Goal: Task Accomplishment & Management: Manage account settings

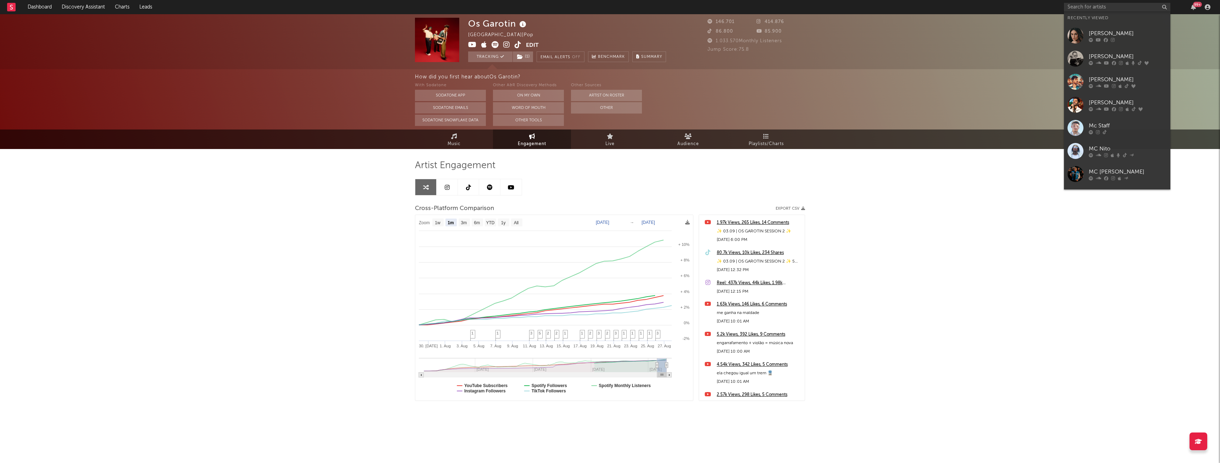
select select "1m"
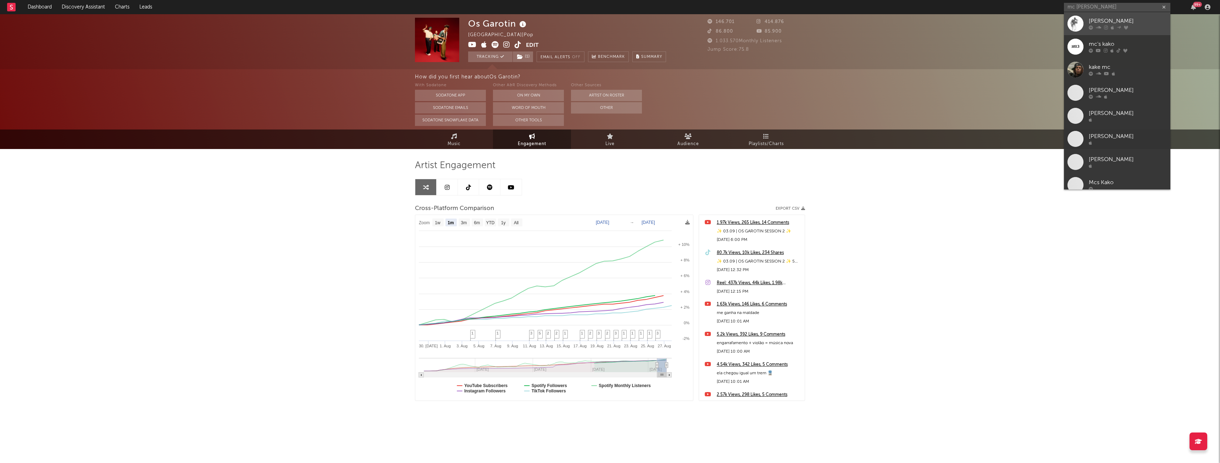
type input "mc [PERSON_NAME]"
click at [1110, 26] on icon at bounding box center [1111, 28] width 3 height 4
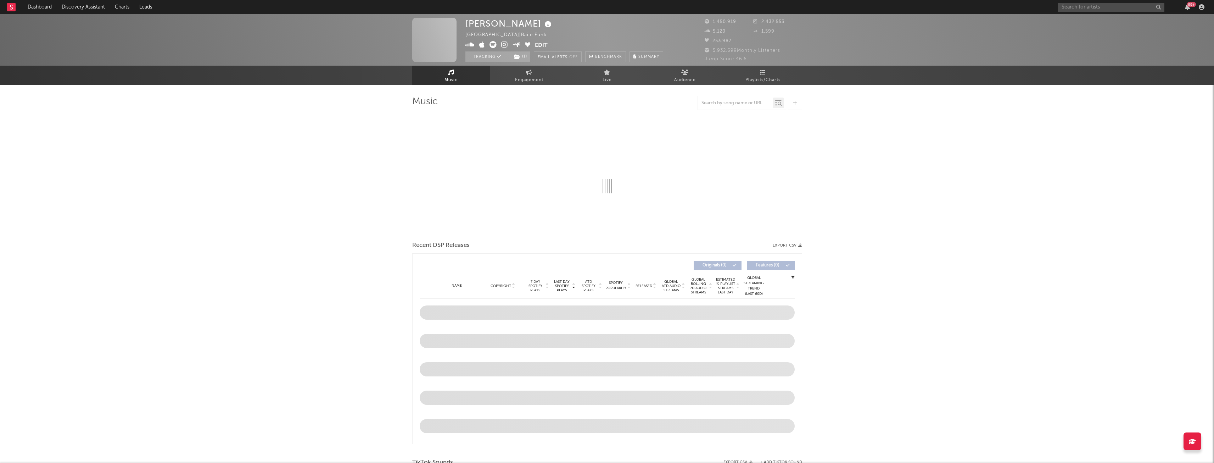
select select "6m"
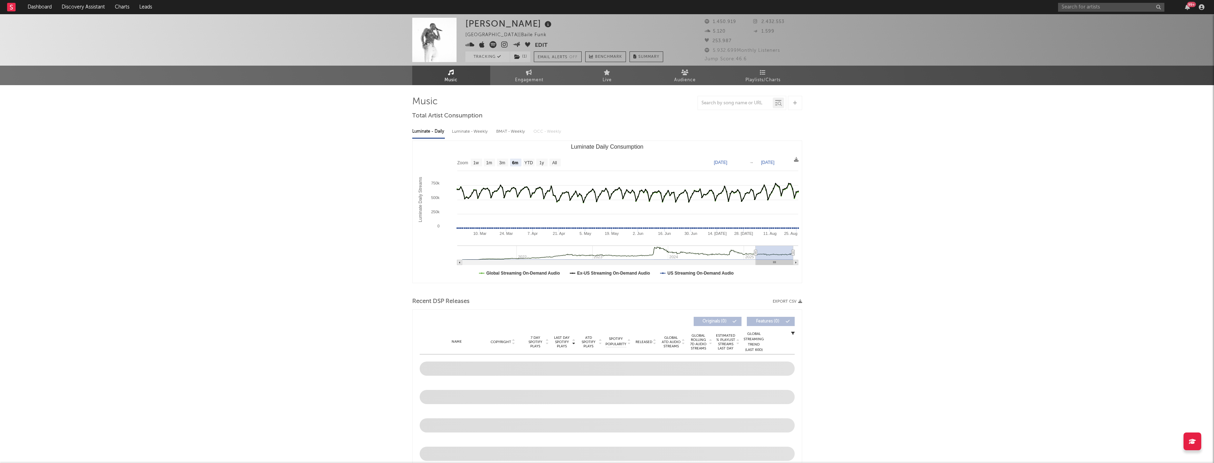
select select "6m"
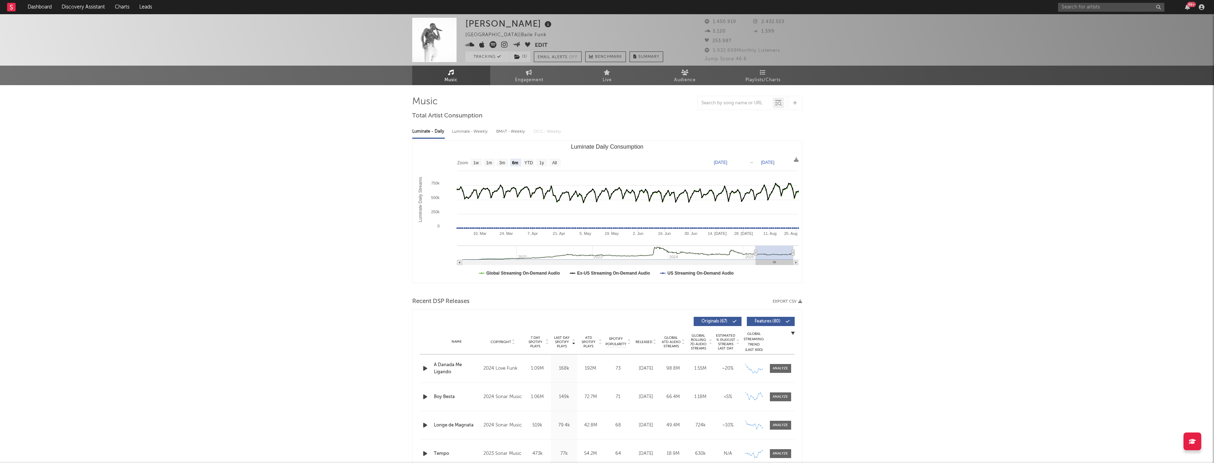
click at [538, 42] on button "Edit" at bounding box center [541, 45] width 13 height 9
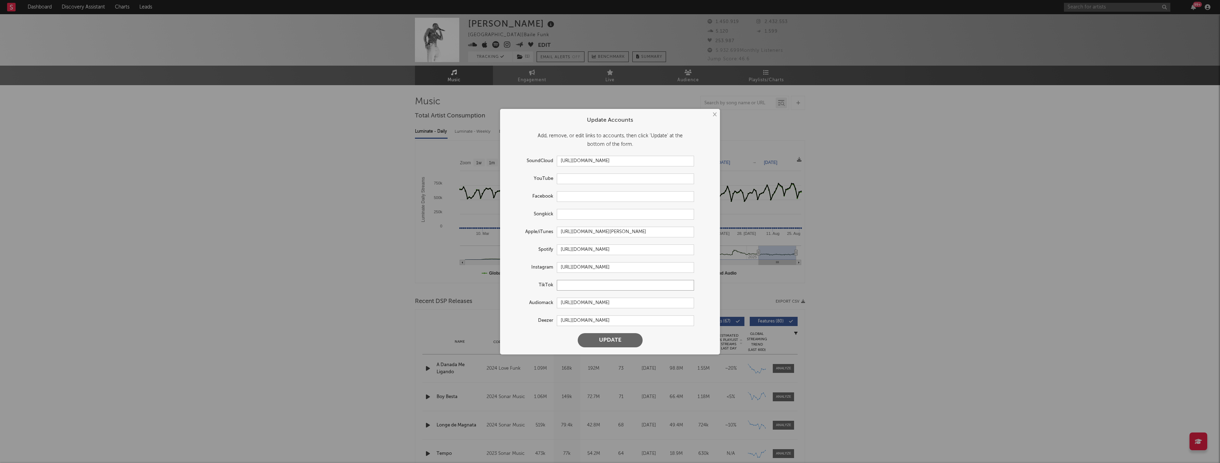
click at [574, 283] on input "text" at bounding box center [625, 285] width 137 height 11
paste input "[URL][DOMAIN_NAME]"
type input "[URL][DOMAIN_NAME]"
click at [612, 340] on button "Update" at bounding box center [609, 340] width 65 height 14
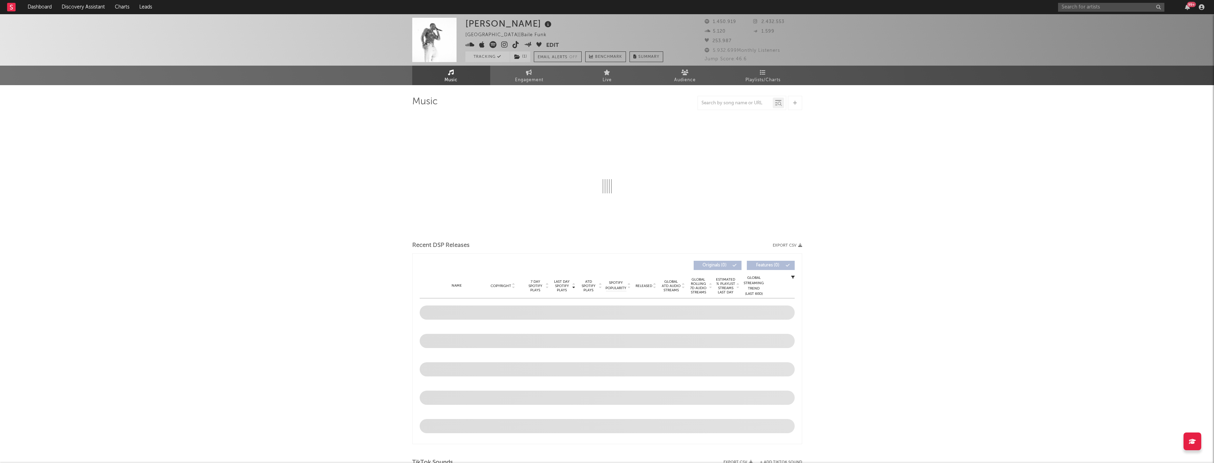
select select "6m"
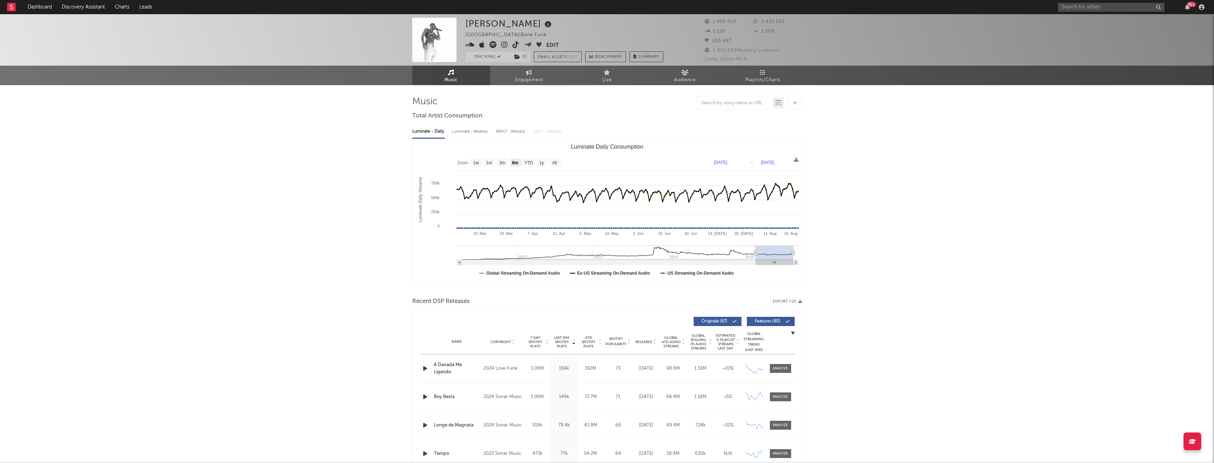
click at [549, 42] on button "Edit" at bounding box center [552, 45] width 13 height 9
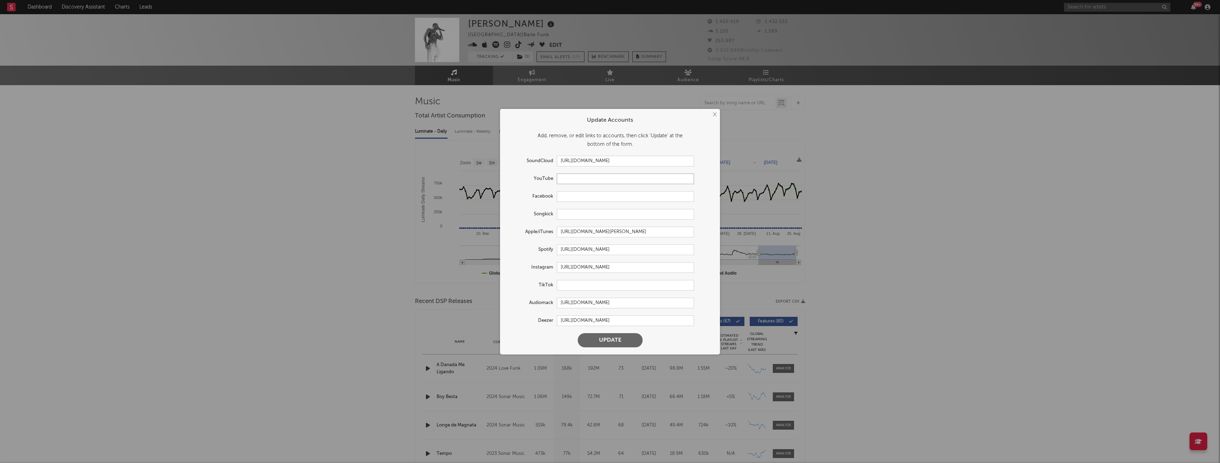
click at [586, 181] on input "text" at bounding box center [625, 178] width 137 height 11
paste input "[URL][DOMAIN_NAME]"
type input "[URL][DOMAIN_NAME]"
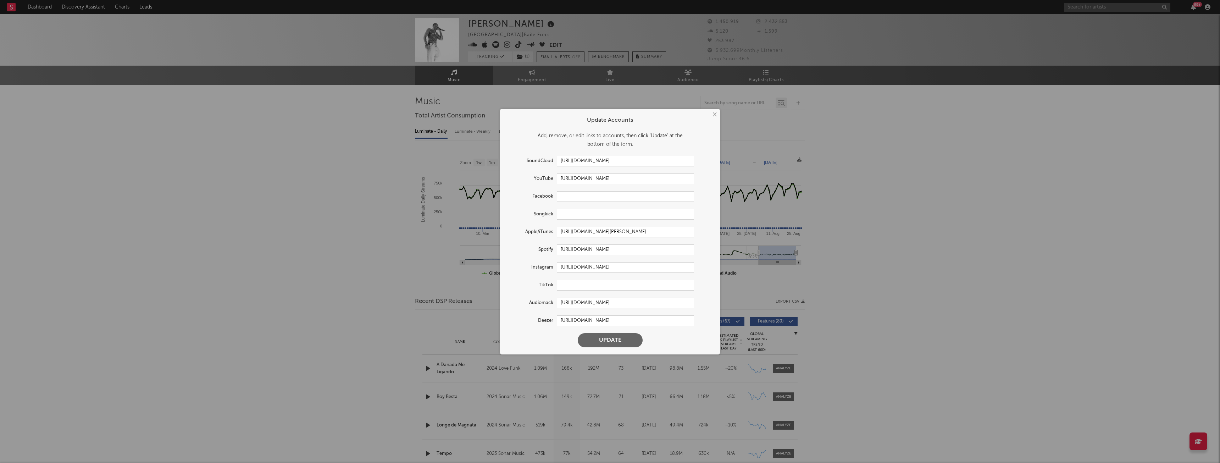
click at [618, 339] on button "Update" at bounding box center [609, 340] width 65 height 14
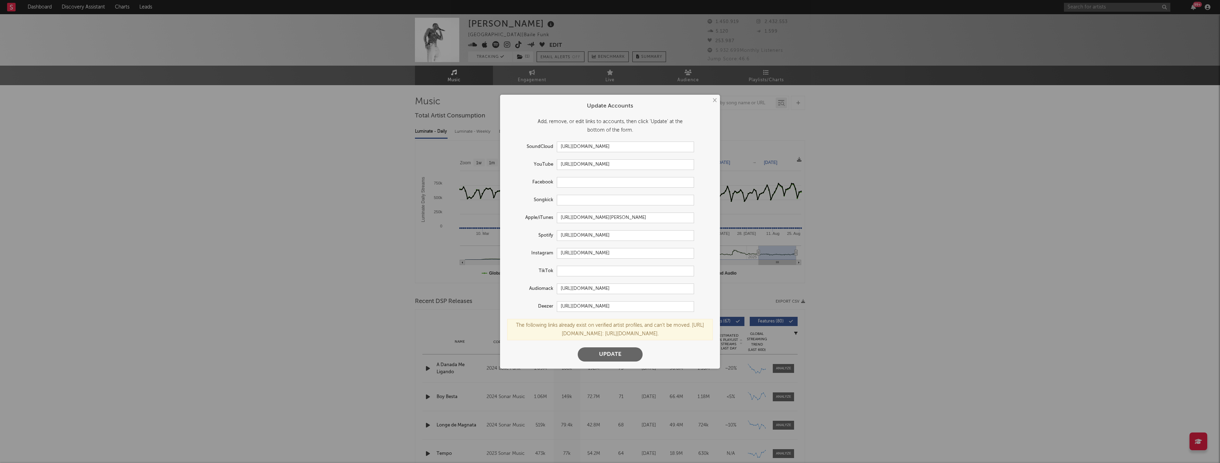
click at [623, 353] on button "Update" at bounding box center [609, 354] width 65 height 14
click at [567, 272] on input "text" at bounding box center [625, 271] width 137 height 11
paste input "[URL][DOMAIN_NAME]"
type input "[URL][DOMAIN_NAME]"
click at [682, 164] on input "[URL][DOMAIN_NAME]" at bounding box center [625, 164] width 137 height 11
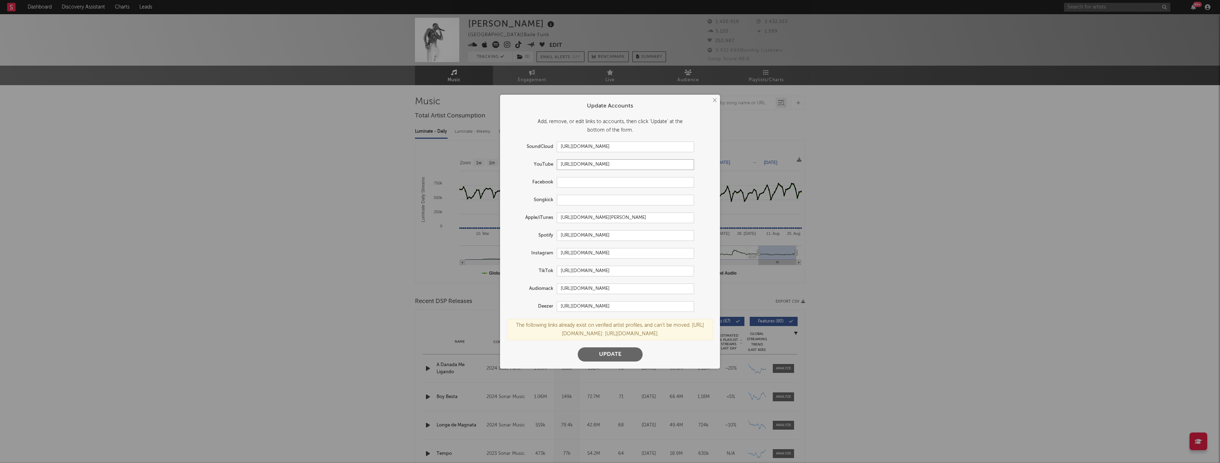
scroll to position [0, 10]
drag, startPoint x: 560, startPoint y: 166, endPoint x: 787, endPoint y: 168, distance: 226.2
click at [787, 168] on div "× Update Accounts Add, remove, or edit links to accounts, then click 'Update' a…" at bounding box center [610, 231] width 1220 height 463
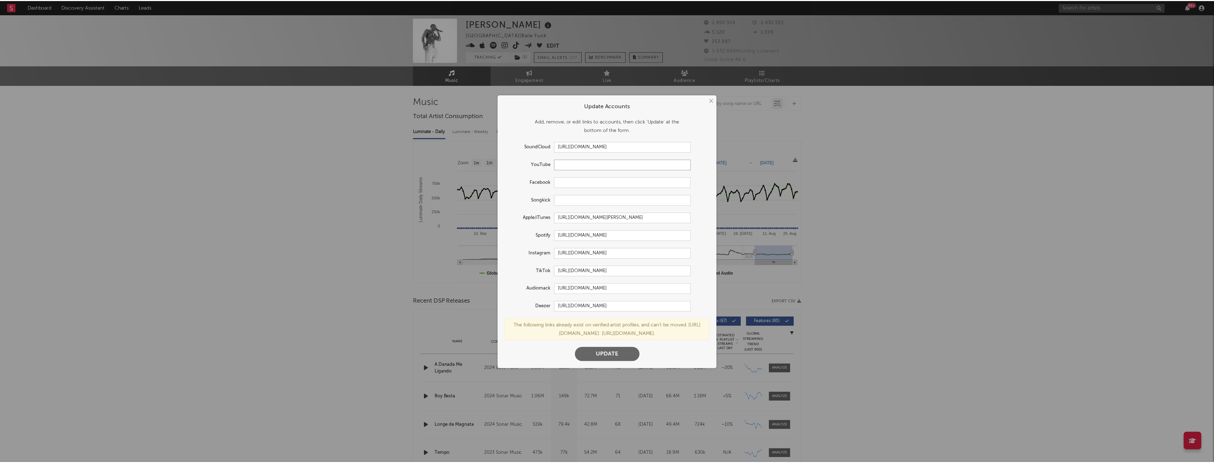
scroll to position [0, 0]
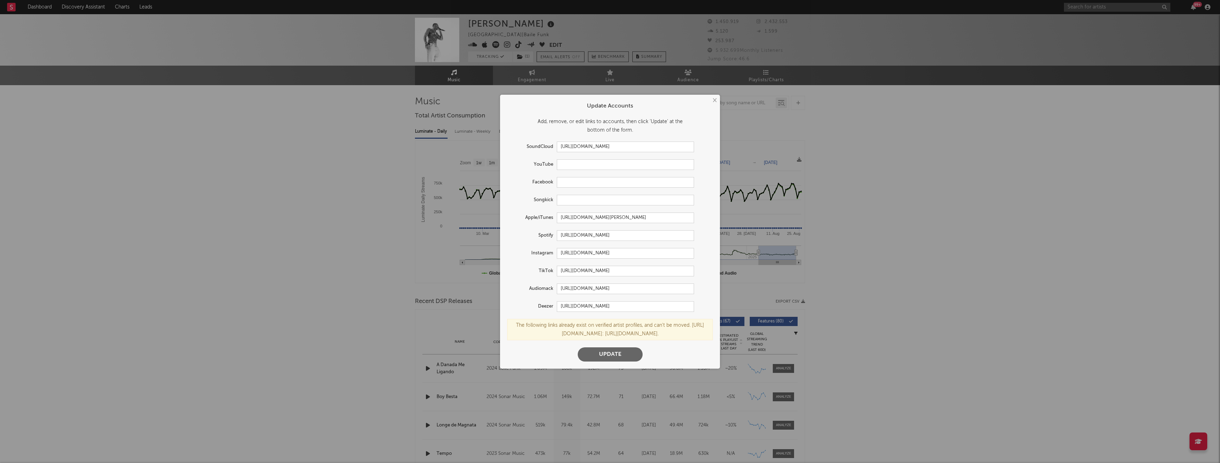
click at [625, 355] on button "Update" at bounding box center [609, 354] width 65 height 14
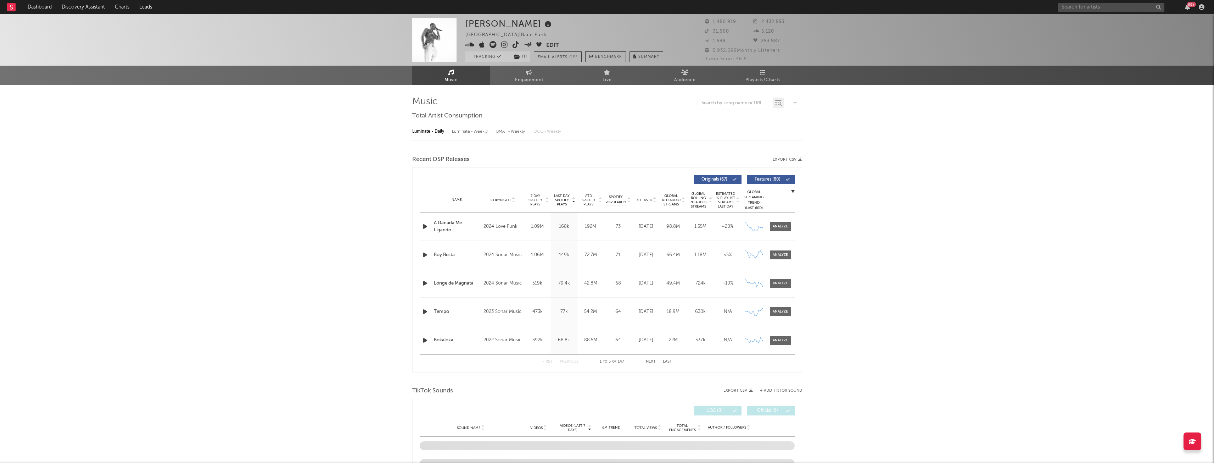
select select "6m"
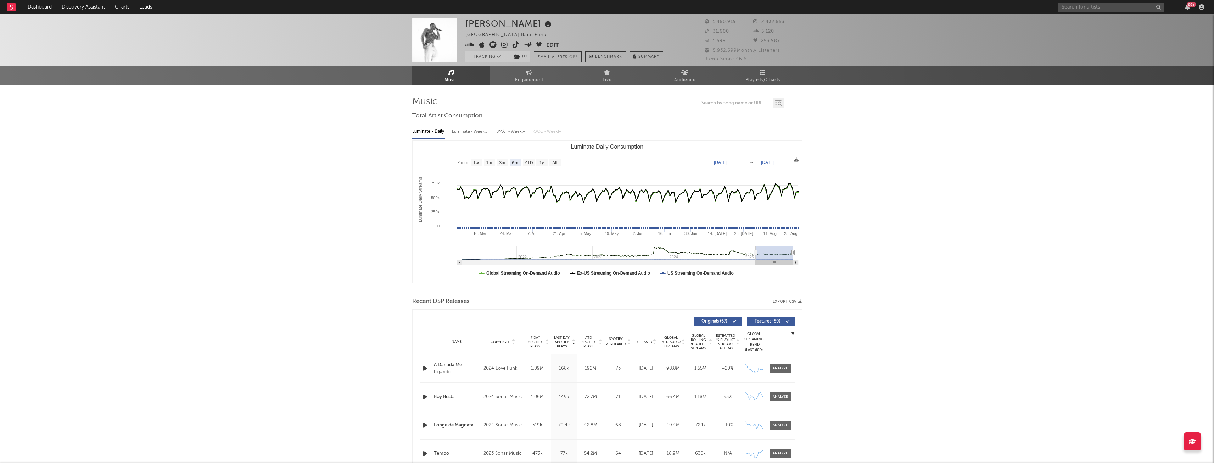
click at [550, 45] on button "Edit" at bounding box center [552, 45] width 13 height 9
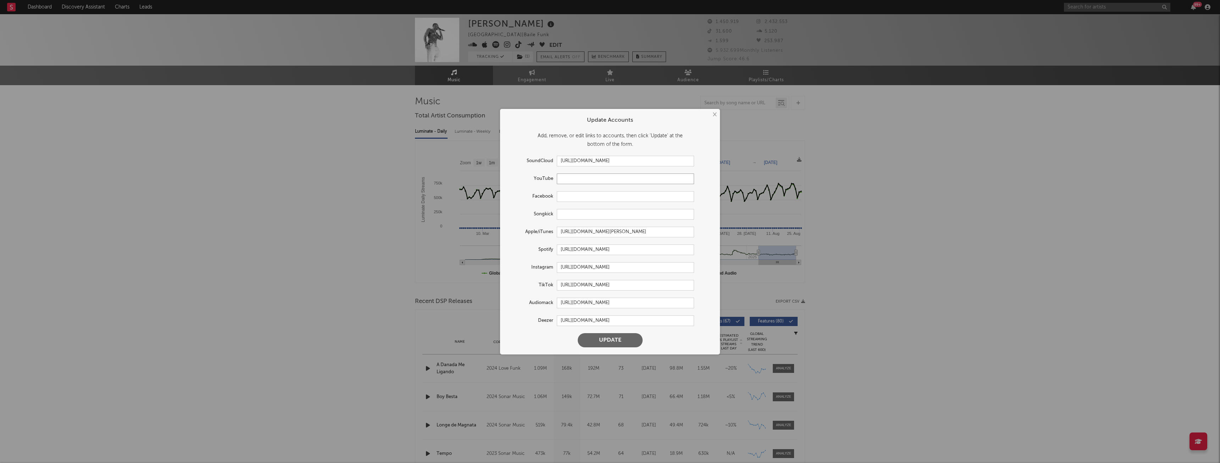
paste input "[URL][DOMAIN_NAME]"
type input "[URL][DOMAIN_NAME]"
click at [615, 337] on button "Update" at bounding box center [609, 340] width 65 height 14
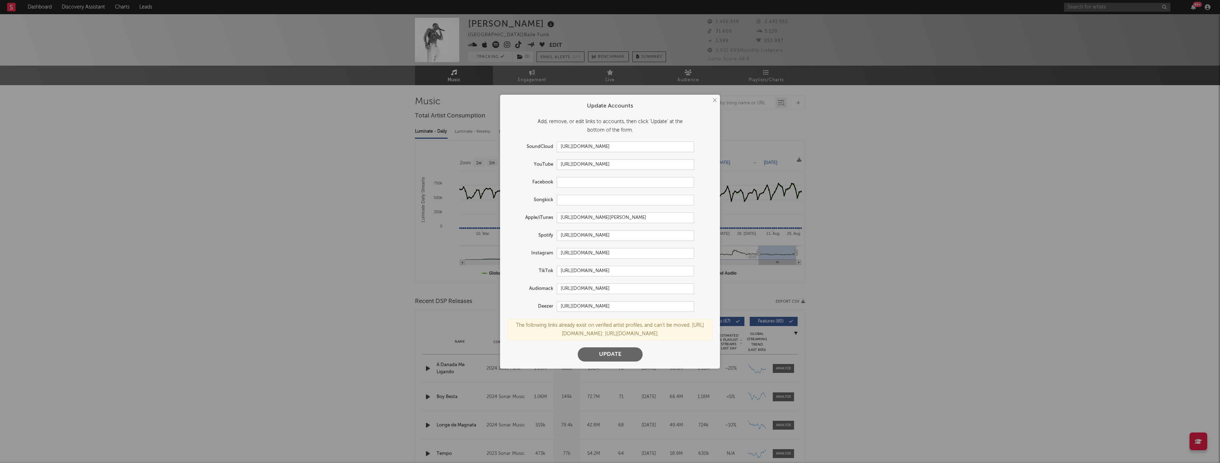
click at [637, 332] on div "The following links already exist on verified artist profiles, and can't be mov…" at bounding box center [610, 329] width 206 height 21
drag, startPoint x: 701, startPoint y: 334, endPoint x: 605, endPoint y: 334, distance: 96.4
click at [605, 334] on div "The following links already exist on verified artist profiles, and can't be mov…" at bounding box center [610, 329] width 206 height 21
copy div "[URL][DOMAIN_NAME]"
click at [570, 183] on input "text" at bounding box center [625, 182] width 137 height 11
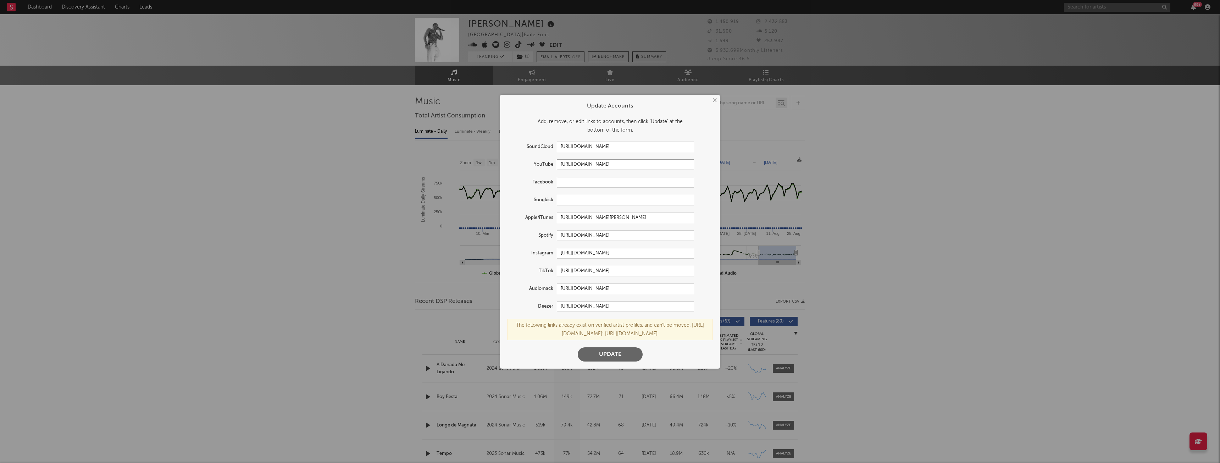
click at [656, 162] on input "[URL][DOMAIN_NAME]" at bounding box center [625, 164] width 137 height 11
click at [607, 352] on button "Update" at bounding box center [609, 354] width 65 height 14
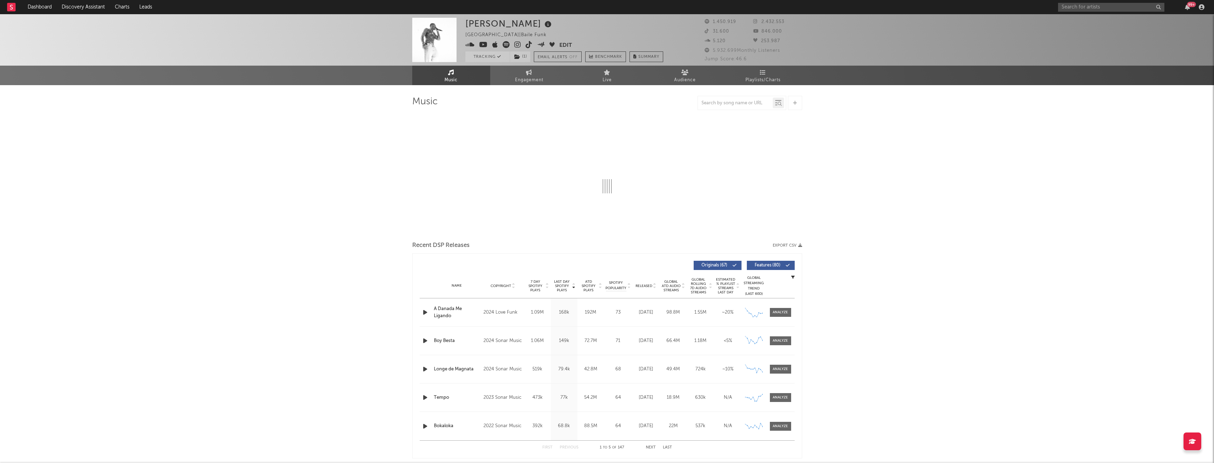
select select "6m"
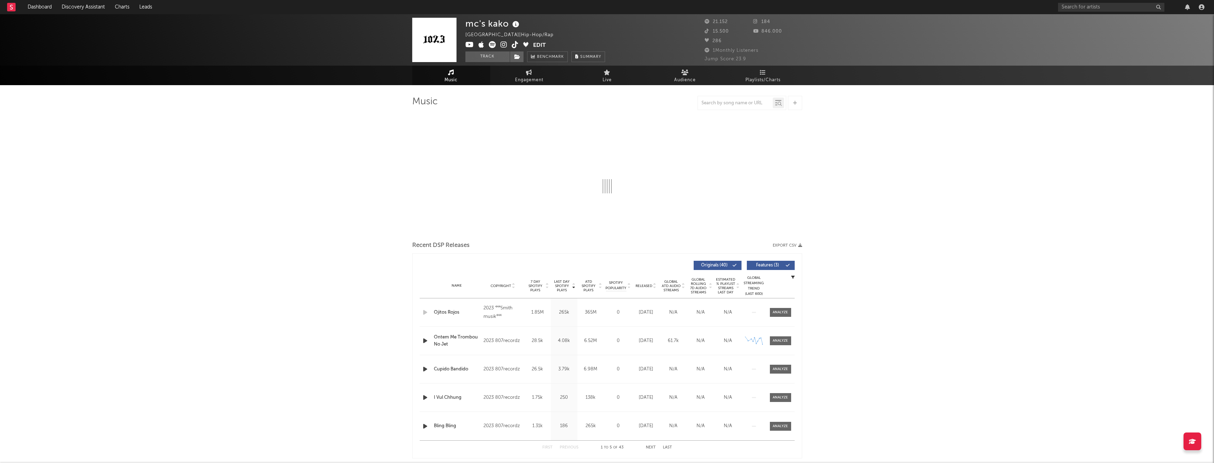
click at [541, 43] on button "Edit" at bounding box center [539, 45] width 13 height 9
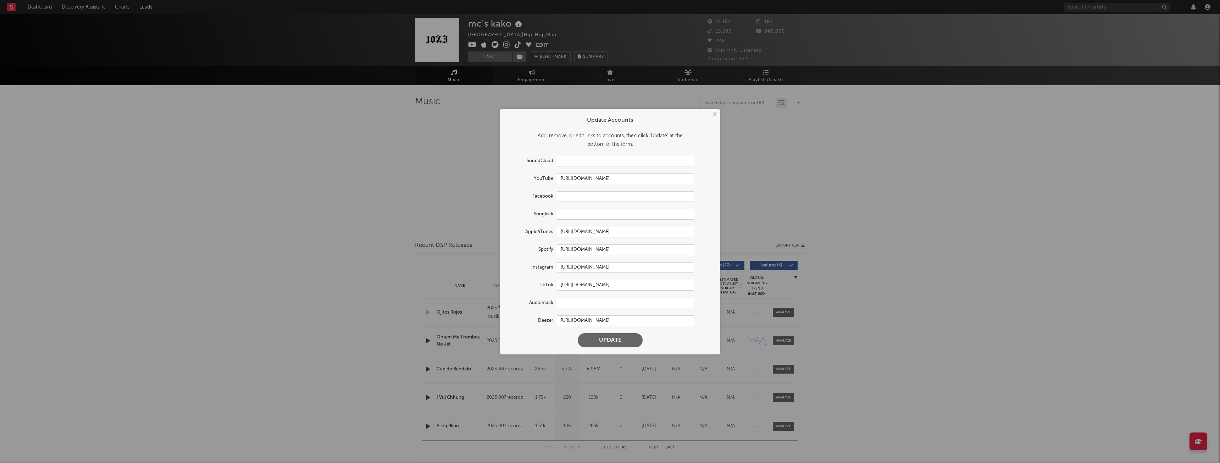
select select "6m"
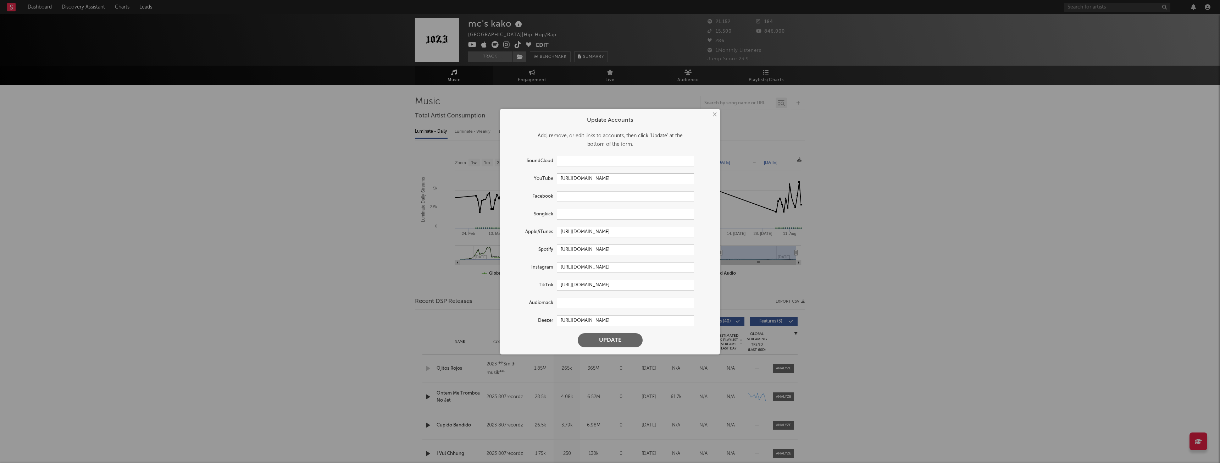
drag, startPoint x: 645, startPoint y: 177, endPoint x: 510, endPoint y: 180, distance: 135.5
click at [510, 180] on div "YouTube https://youtube.com/@mckakooficial" at bounding box center [600, 178] width 187 height 11
click at [510, 180] on label "YouTube" at bounding box center [532, 178] width 50 height 9
click at [650, 178] on input "https://youtube.com/@mckakooficial" at bounding box center [625, 178] width 137 height 11
drag, startPoint x: 650, startPoint y: 178, endPoint x: 561, endPoint y: 175, distance: 89.0
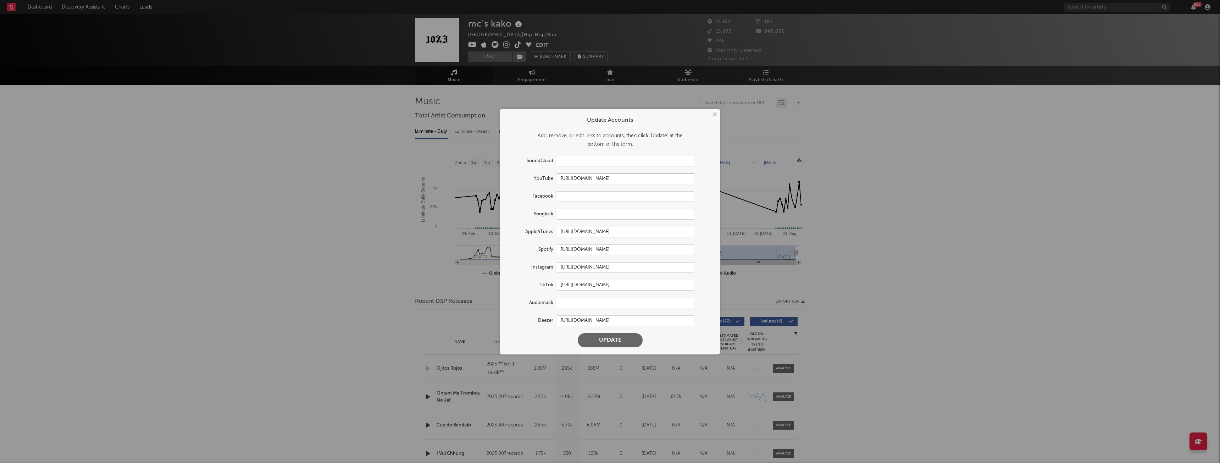
click at [561, 175] on input "https://youtube.com/@mckakooficial" at bounding box center [625, 178] width 137 height 11
click at [631, 333] on button "Update" at bounding box center [609, 340] width 65 height 14
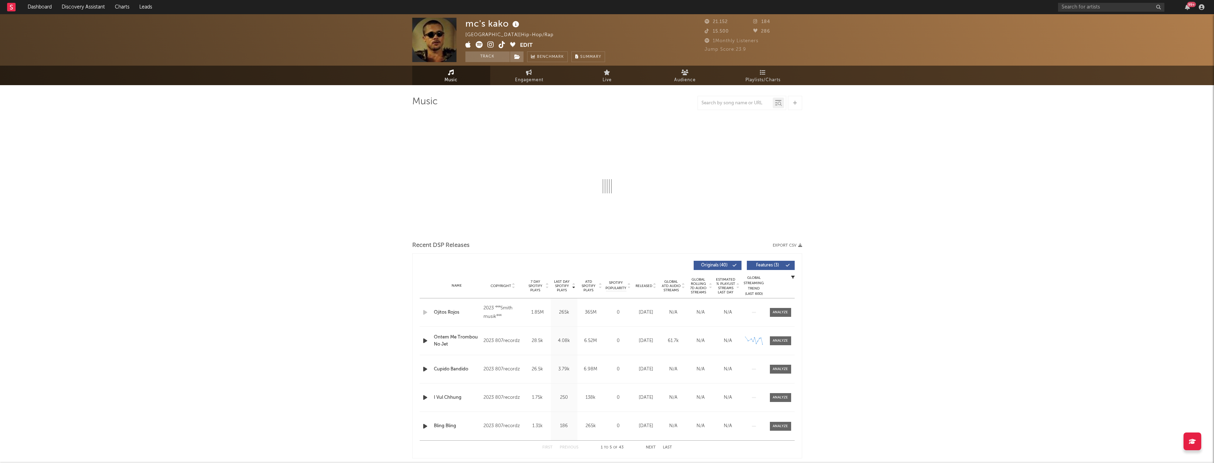
select select "6m"
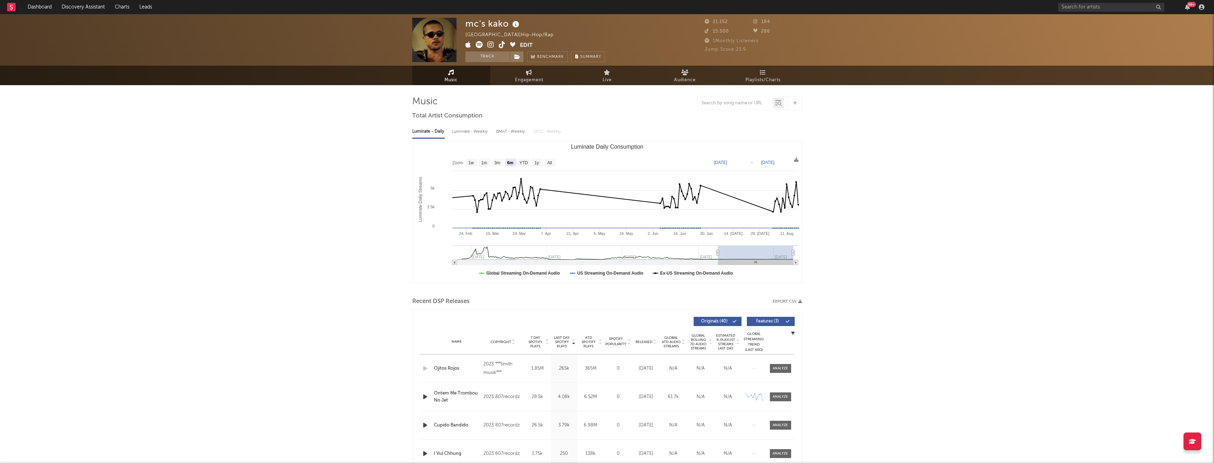
click at [521, 41] on button "Edit" at bounding box center [526, 45] width 13 height 9
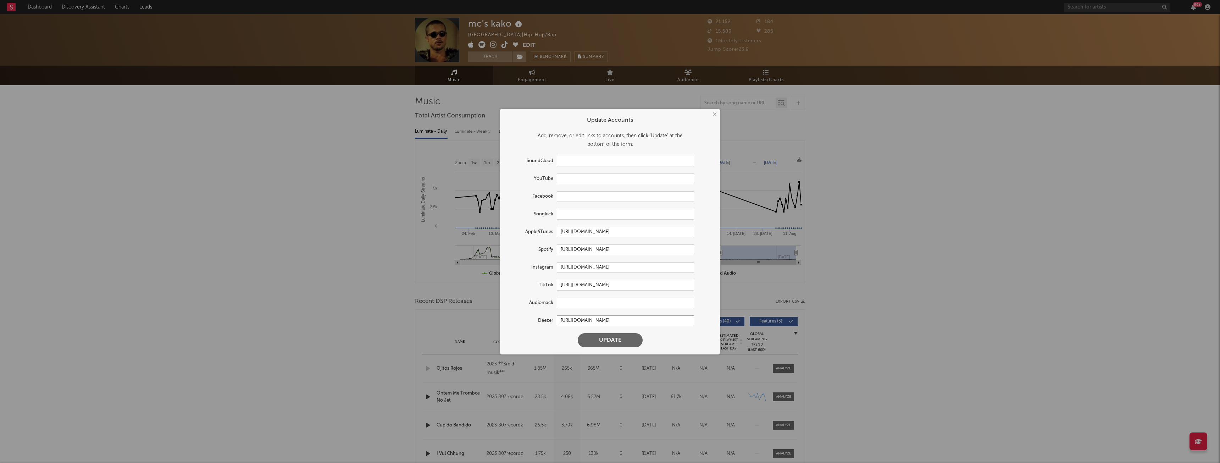
drag, startPoint x: 667, startPoint y: 320, endPoint x: 504, endPoint y: 316, distance: 162.8
click at [504, 316] on form "Update Accounts Add, remove, or edit links to accounts, then click 'Update' at …" at bounding box center [609, 231] width 213 height 238
click at [684, 287] on input "https://www.tiktok.com/share/user/6716289354899440645" at bounding box center [625, 285] width 137 height 11
drag, startPoint x: 689, startPoint y: 286, endPoint x: 504, endPoint y: 290, distance: 185.1
click at [504, 290] on form "Update Accounts Add, remove, or edit links to accounts, then click 'Update' at …" at bounding box center [609, 231] width 213 height 238
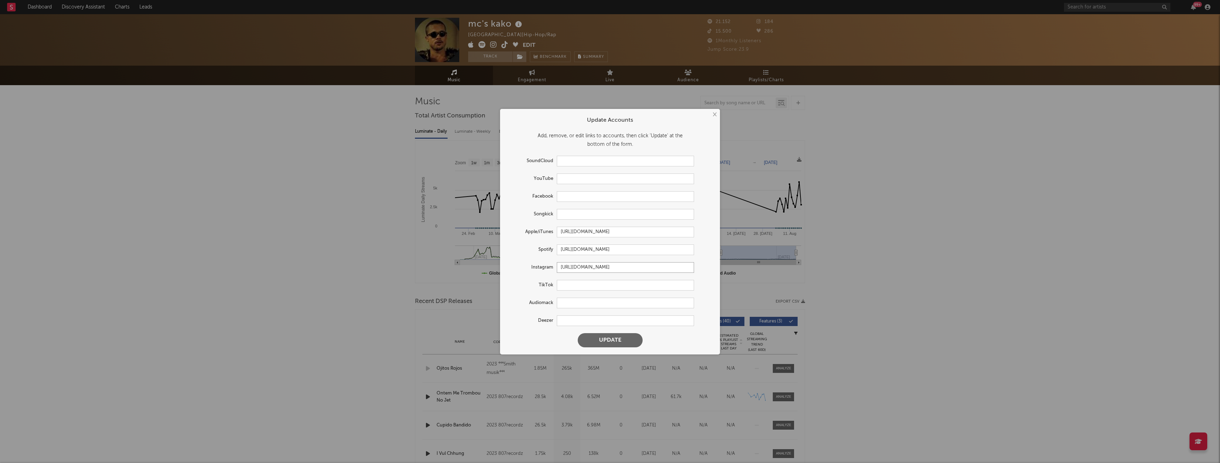
drag, startPoint x: 665, startPoint y: 267, endPoint x: 496, endPoint y: 269, distance: 169.5
click at [496, 269] on div "× Update Accounts Add, remove, or edit links to accounts, then click 'Update' a…" at bounding box center [610, 231] width 1220 height 463
drag, startPoint x: 688, startPoint y: 249, endPoint x: 501, endPoint y: 250, distance: 187.2
click at [501, 250] on div "× Update Accounts Add, remove, or edit links to accounts, then click 'Update' a…" at bounding box center [610, 231] width 220 height 245
drag, startPoint x: 685, startPoint y: 231, endPoint x: 506, endPoint y: 230, distance: 179.7
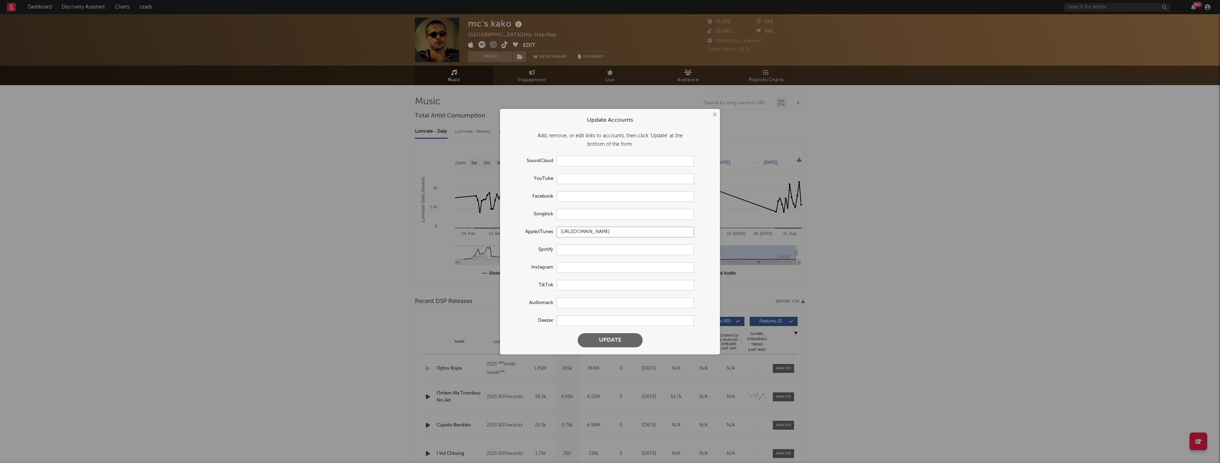
click at [506, 230] on form "Update Accounts Add, remove, or edit links to accounts, then click 'Update' at …" at bounding box center [609, 231] width 213 height 238
click at [591, 342] on button "Update" at bounding box center [609, 340] width 65 height 14
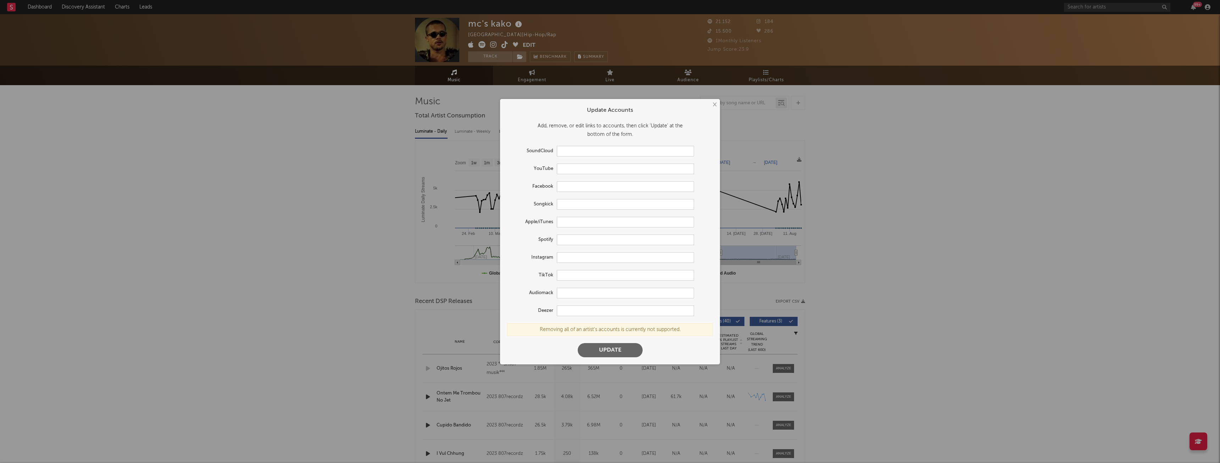
click at [608, 350] on button "Update" at bounding box center [609, 350] width 65 height 14
click at [715, 105] on button "×" at bounding box center [714, 105] width 8 height 8
